Goal: Information Seeking & Learning: Learn about a topic

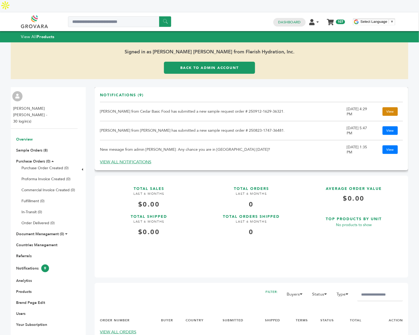
click at [384, 107] on link "View" at bounding box center [390, 111] width 15 height 9
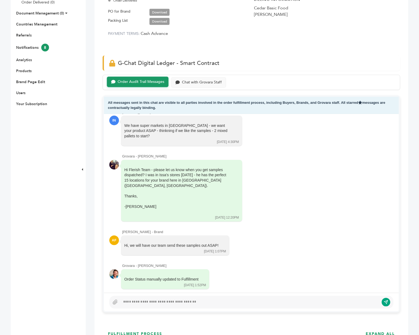
scroll to position [222, 0]
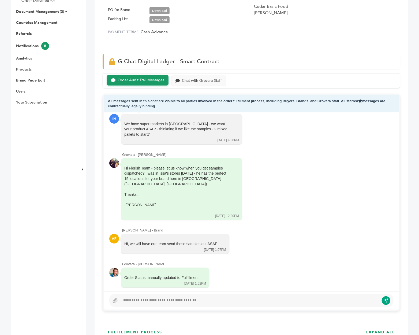
click at [140, 297] on div at bounding box center [250, 300] width 259 height 6
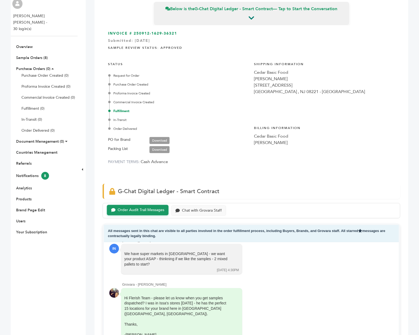
scroll to position [83, 0]
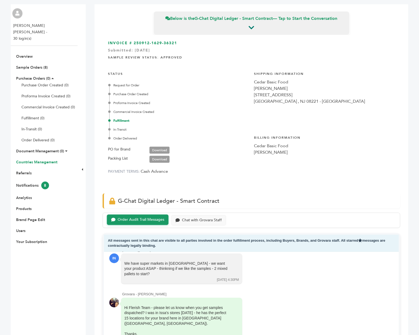
click at [47, 159] on link "Countries Management" at bounding box center [36, 161] width 41 height 5
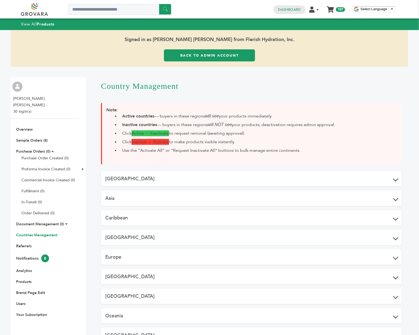
click at [137, 174] on button "Africa" at bounding box center [251, 178] width 301 height 15
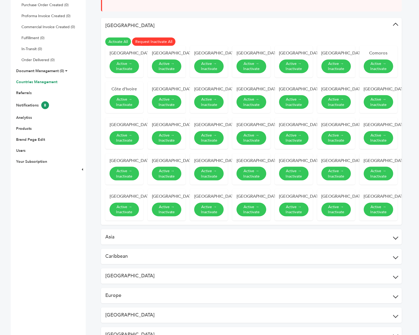
click at [133, 243] on button "Asia" at bounding box center [251, 236] width 301 height 15
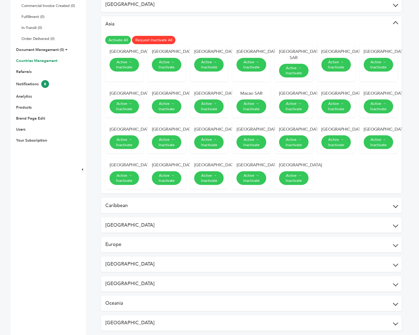
scroll to position [192, 0]
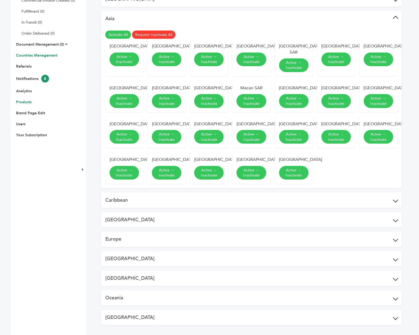
click at [27, 99] on link "Products" at bounding box center [24, 101] width 16 height 5
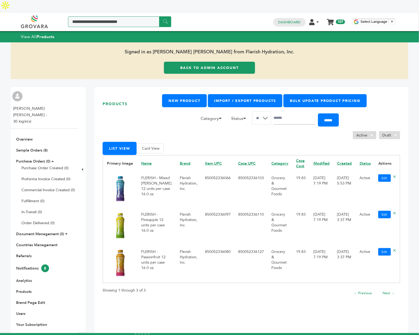
click at [122, 16] on input "Search a product or brand..." at bounding box center [119, 21] width 103 height 11
type input "*******"
click at [159, 16] on input "******" at bounding box center [165, 21] width 12 height 10
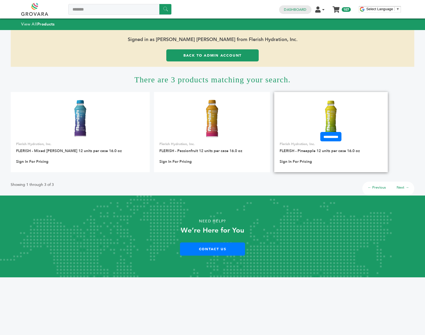
click at [304, 124] on link at bounding box center [331, 119] width 114 height 46
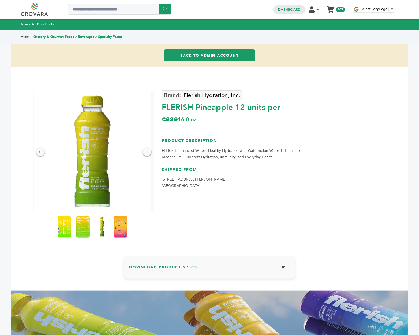
click at [95, 140] on img at bounding box center [92, 151] width 116 height 121
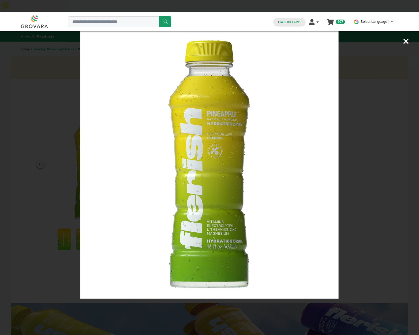
click at [46, 119] on div "×" at bounding box center [209, 167] width 419 height 335
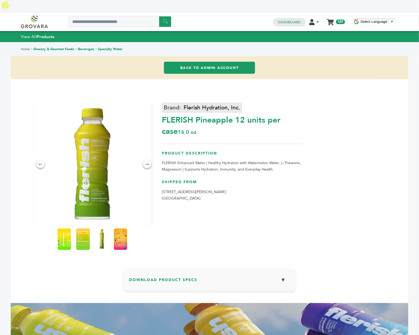
click at [196, 103] on link "Flerish Hydration, Inc." at bounding box center [202, 108] width 80 height 10
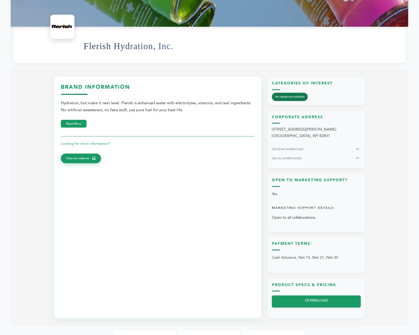
scroll to position [223, 0]
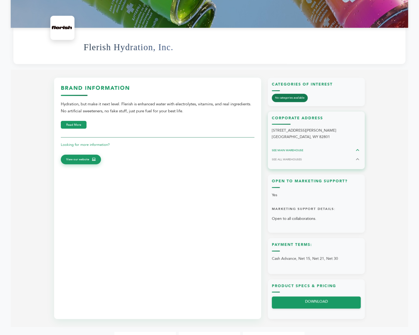
click at [307, 147] on button "SEE MAIN WAREHOUSE" at bounding box center [316, 150] width 89 height 6
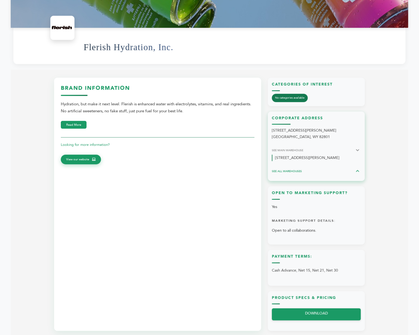
click at [291, 168] on button "SEE ALL WAREHOUSES" at bounding box center [316, 171] width 89 height 6
click at [290, 168] on div "Corporate Address 30 N GOULD ST , Ste N Sheridan, WY 82801 SEE MAIN WAREHOUSE 4…" at bounding box center [316, 146] width 97 height 70
click at [293, 169] on span "SEE ALL WAREHOUSES" at bounding box center [287, 171] width 30 height 4
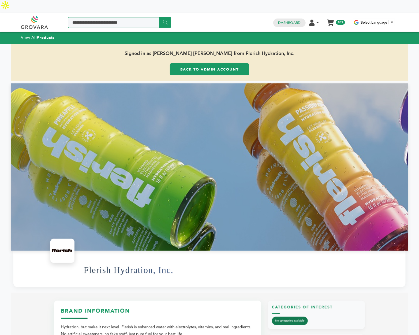
click at [99, 17] on input "Search a product or brand..." at bounding box center [119, 22] width 103 height 11
type input "*"
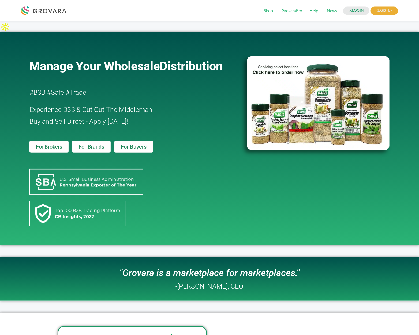
click at [294, 3] on div "LOGIN REGISTER I'm a Buyer I'm a Brand Shop GrovaraPro Help News" at bounding box center [209, 10] width 419 height 21
click at [293, 12] on span "GrovaraPro" at bounding box center [292, 11] width 28 height 10
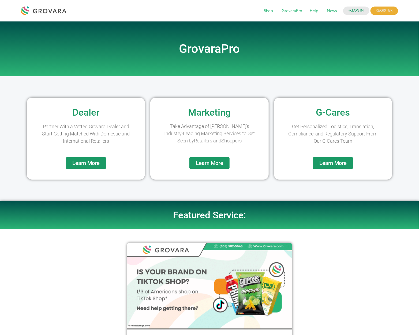
click at [209, 162] on span "Learn More" at bounding box center [209, 162] width 27 height 5
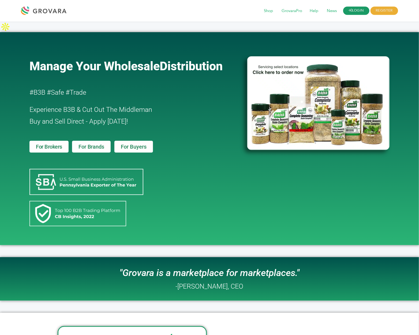
click at [359, 9] on link "LOGIN" at bounding box center [356, 11] width 26 height 8
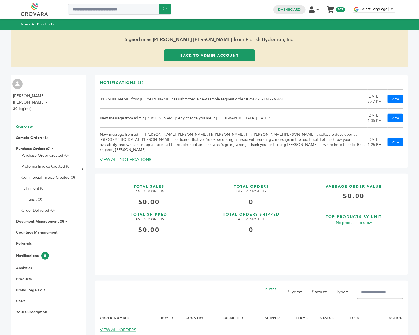
click at [209, 56] on link "Back to Admin Account" at bounding box center [209, 55] width 91 height 12
